Goal: Find contact information: Find contact information

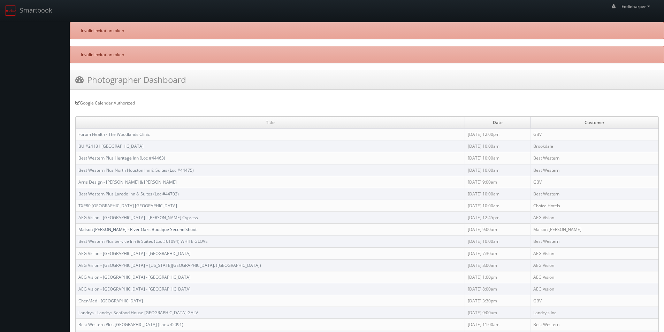
click at [124, 228] on link "Maison [PERSON_NAME] - River Oaks Boutique Second Shoot" at bounding box center [137, 229] width 118 height 6
click at [135, 217] on link "AEG Vision - Memorial Eye Center - Barker Cypress" at bounding box center [138, 218] width 120 height 6
click at [120, 170] on link "Best Western Plus North Houston Inn & Suites (Loc #44475)" at bounding box center [135, 170] width 115 height 6
click at [122, 158] on link "Best Western Plus Heritage Inn (Loc #44463)" at bounding box center [121, 158] width 87 height 6
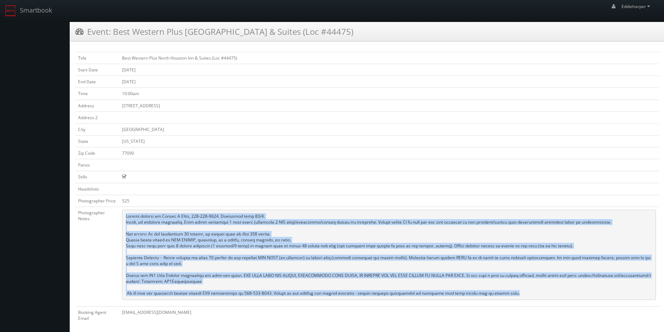
drag, startPoint x: 503, startPoint y: 293, endPoint x: 126, endPoint y: 218, distance: 384.4
click at [126, 218] on pre at bounding box center [389, 255] width 534 height 90
copy pre "Onsite contact is Nikhil V Patel, 713-303-3333. Overnight stay 10/2. Stills, an…"
drag, startPoint x: 499, startPoint y: 294, endPoint x: 126, endPoint y: 215, distance: 380.7
click at [126, 215] on pre at bounding box center [389, 255] width 534 height 90
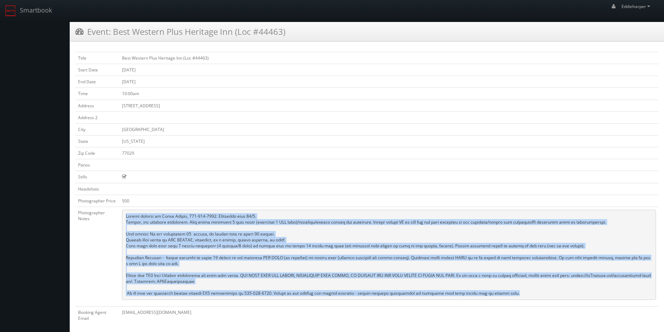
copy pre "Onsite contact is [PERSON_NAME], [PHONE_NUMBER]. Overnight stay 10/5. Stills, a…"
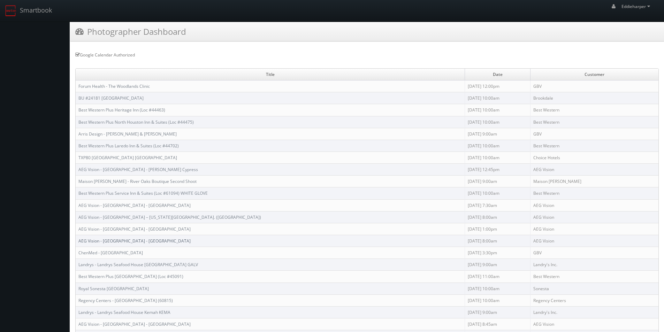
click at [123, 240] on link "AEG Vision - [GEOGRAPHIC_DATA] - [GEOGRAPHIC_DATA]" at bounding box center [134, 241] width 112 height 6
click at [117, 253] on link "ChenMed - [GEOGRAPHIC_DATA]" at bounding box center [110, 253] width 64 height 6
